Goal: Transaction & Acquisition: Purchase product/service

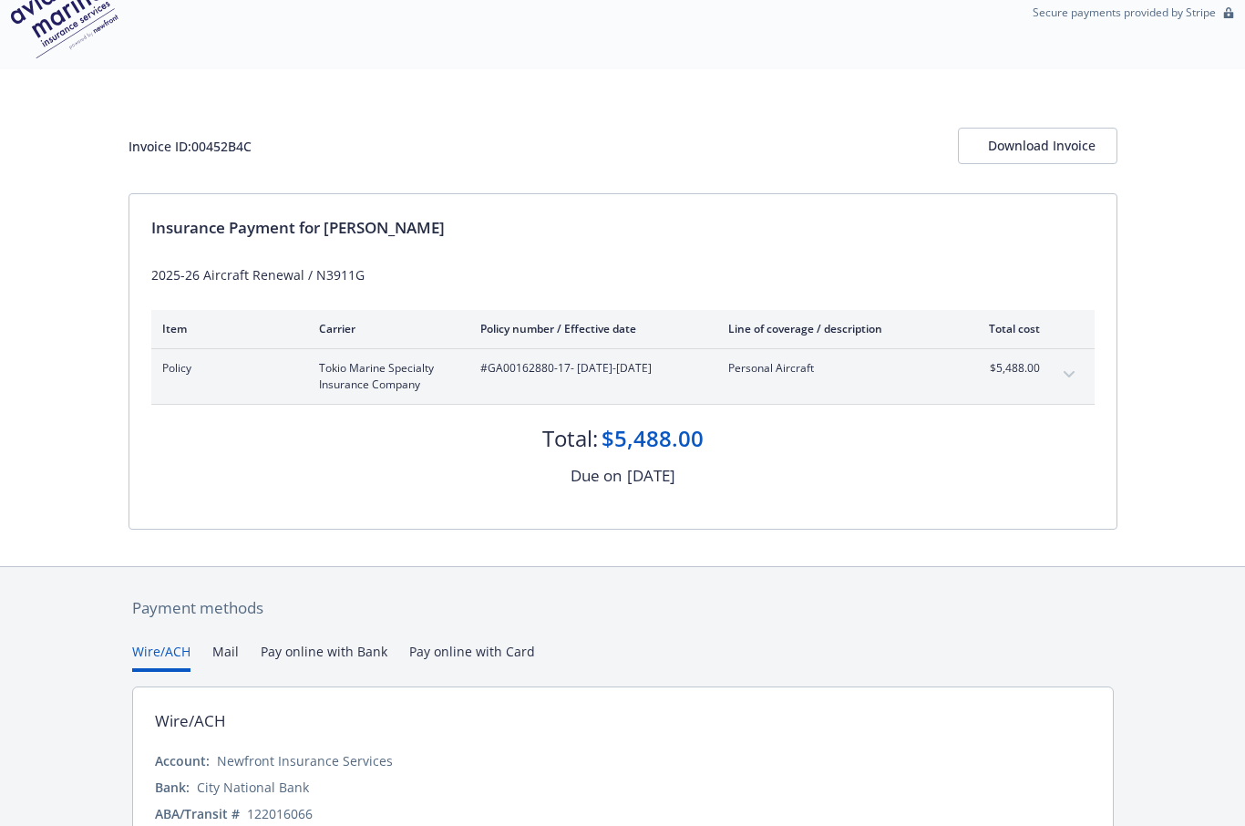
scroll to position [96, 0]
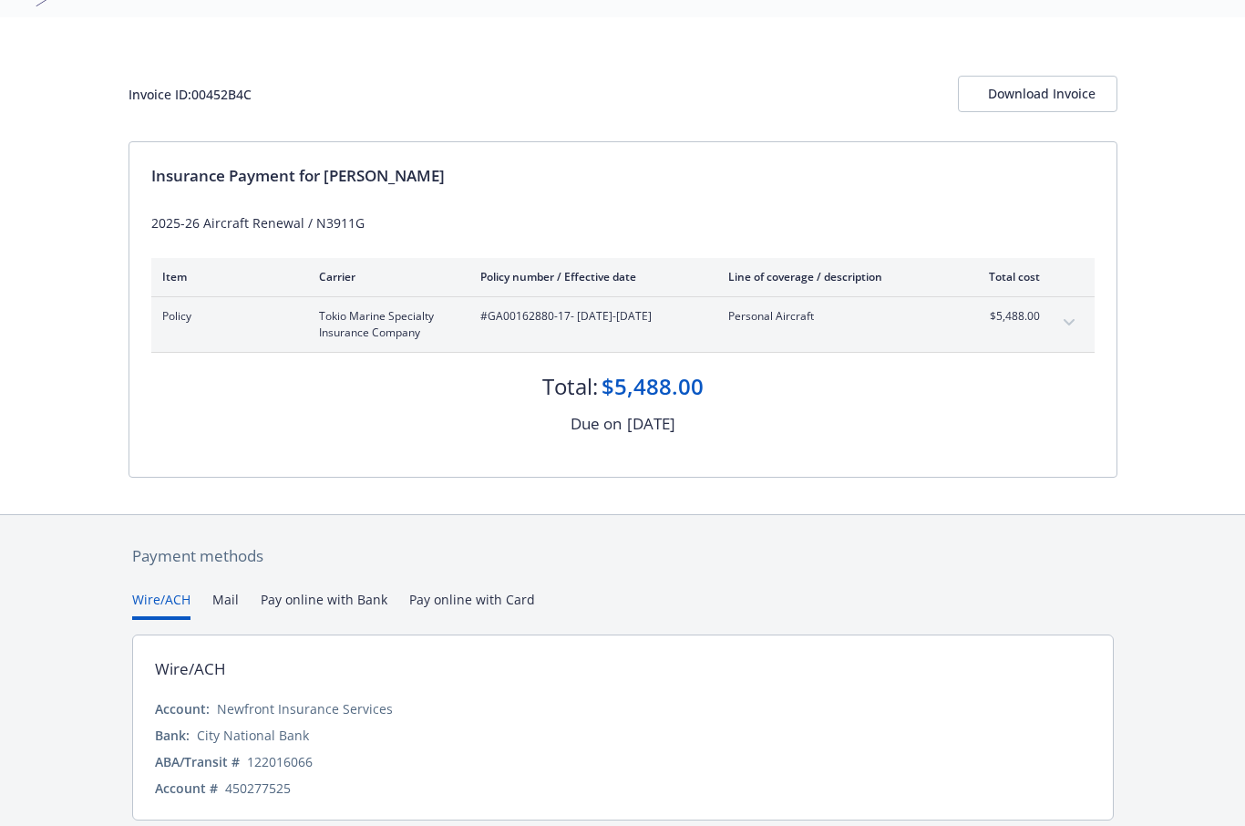
click at [344, 601] on button "Pay online with Bank" at bounding box center [324, 605] width 127 height 30
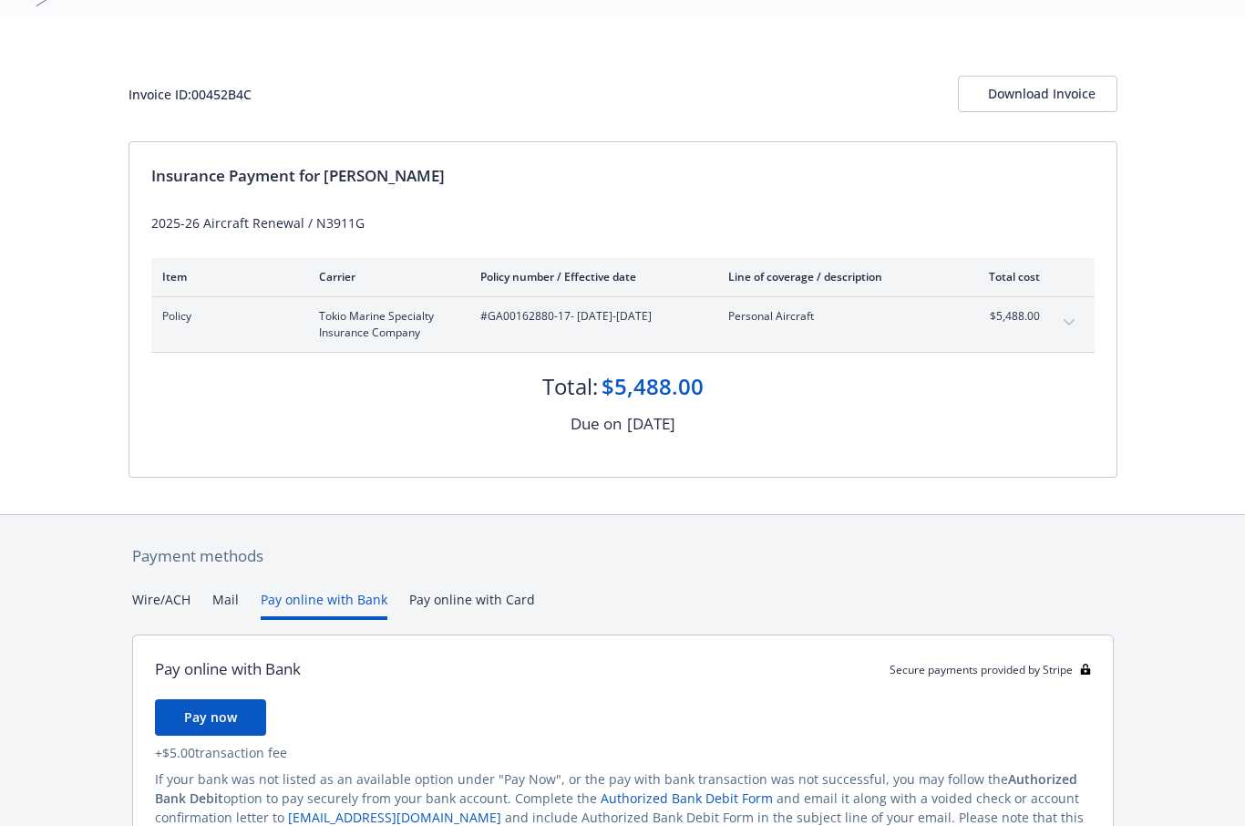
scroll to position [144, 0]
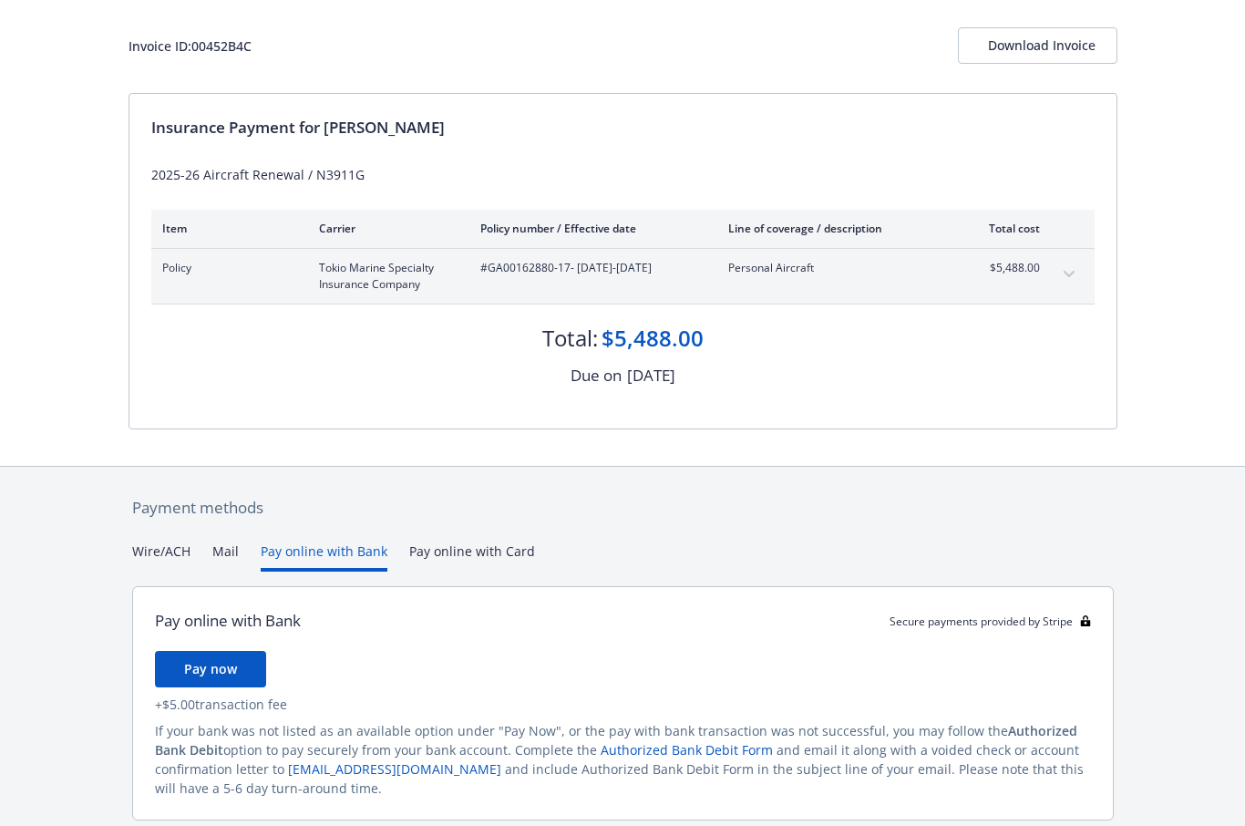
click at [227, 661] on span "Pay now" at bounding box center [210, 668] width 53 height 17
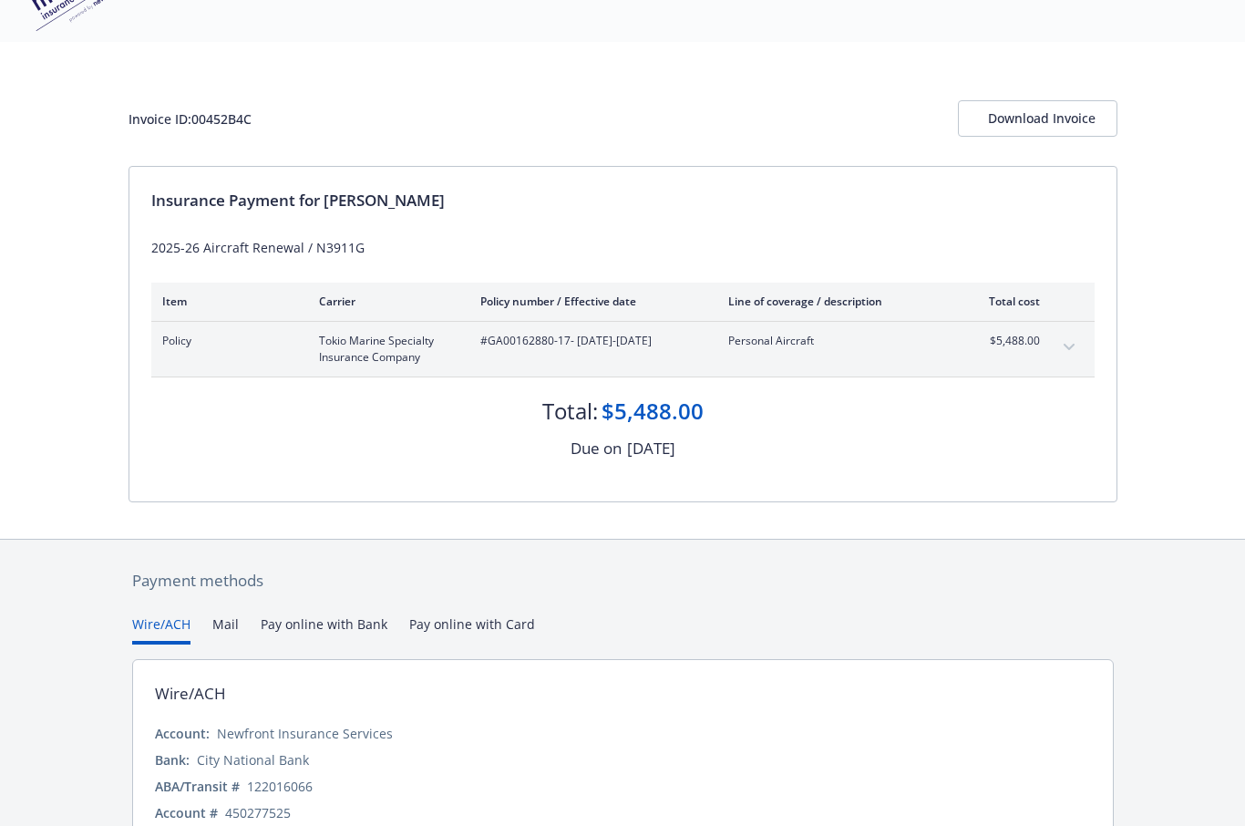
scroll to position [96, 0]
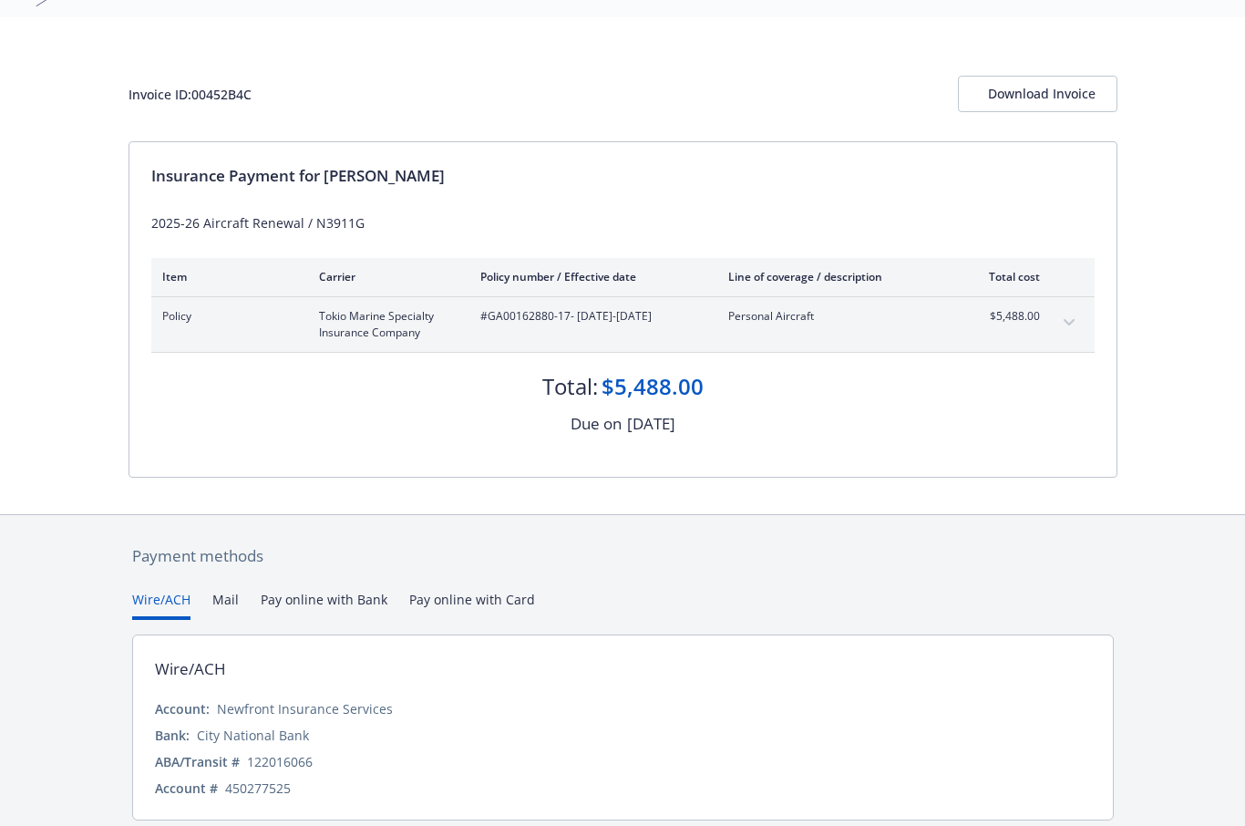
click at [354, 598] on button "Pay online with Bank" at bounding box center [324, 605] width 127 height 30
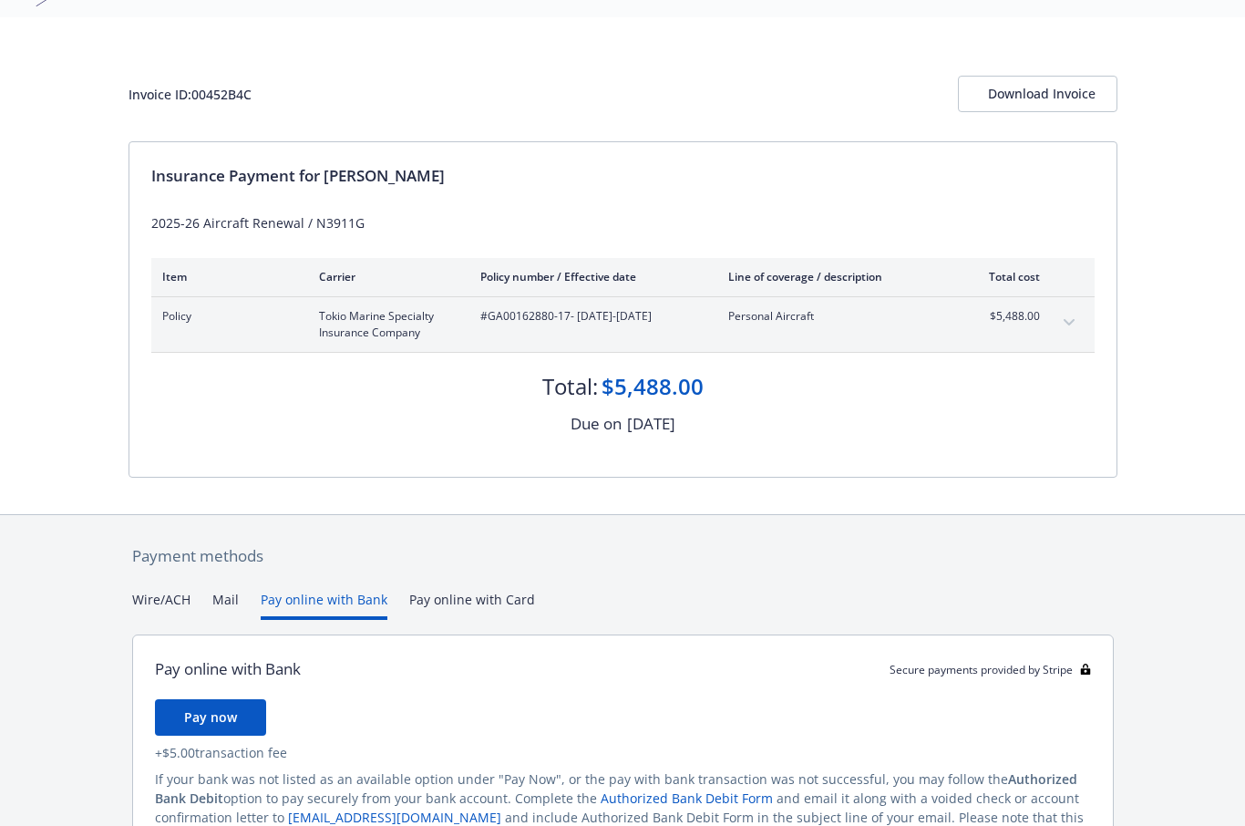
click at [229, 714] on span "Pay now" at bounding box center [210, 716] width 53 height 17
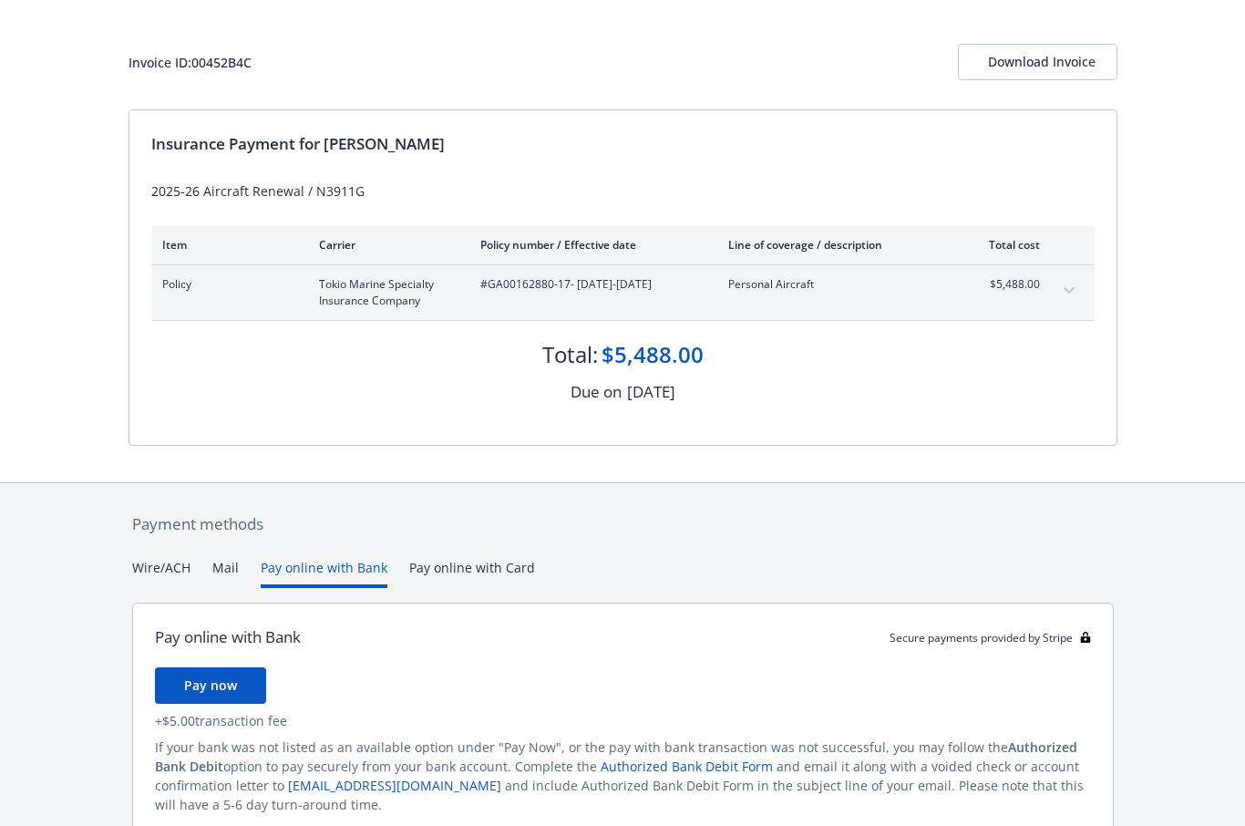
scroll to position [137, 0]
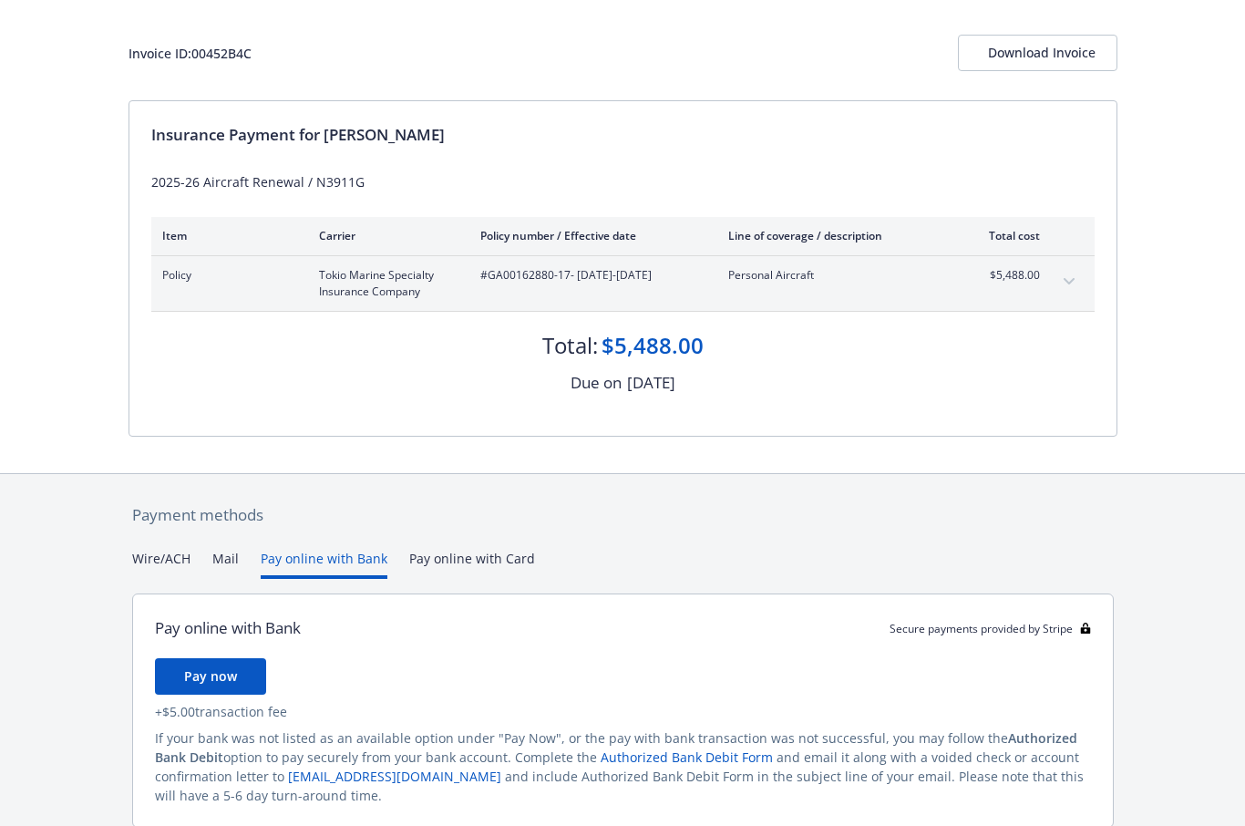
click at [225, 673] on span "Pay now" at bounding box center [210, 675] width 53 height 17
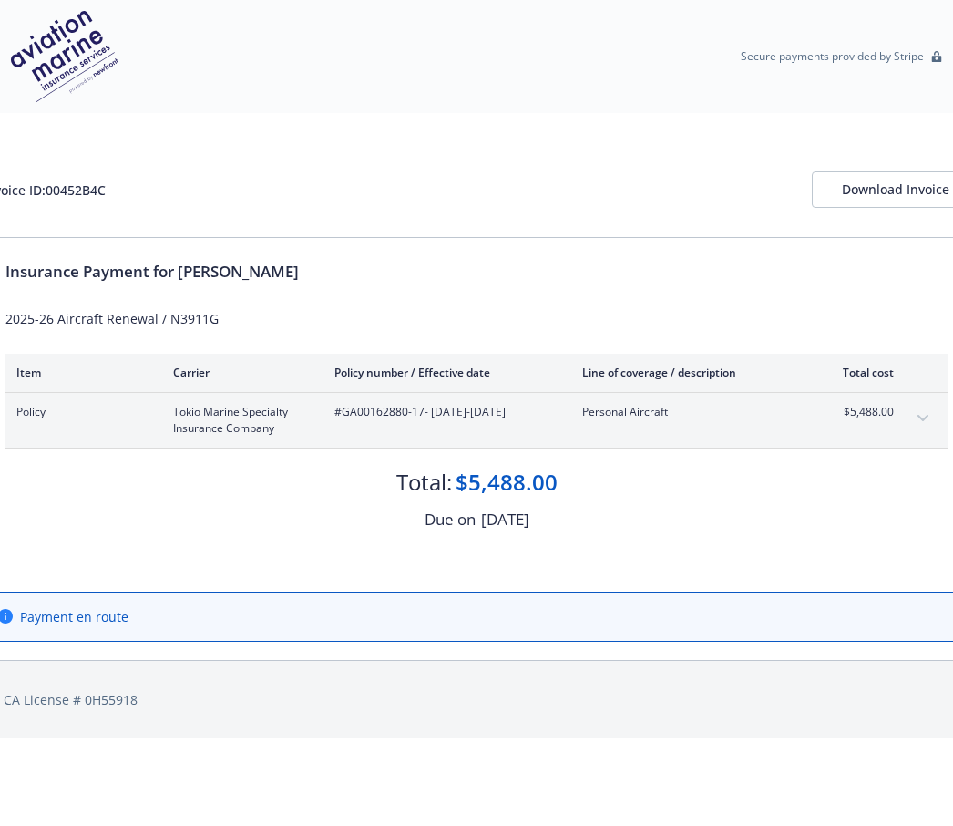
click at [329, 551] on div "Insurance Payment for [PERSON_NAME] 2025-26 Aircraft Renewal / N3911G Item Carr…" at bounding box center [477, 405] width 987 height 334
